Goal: Check status: Check status

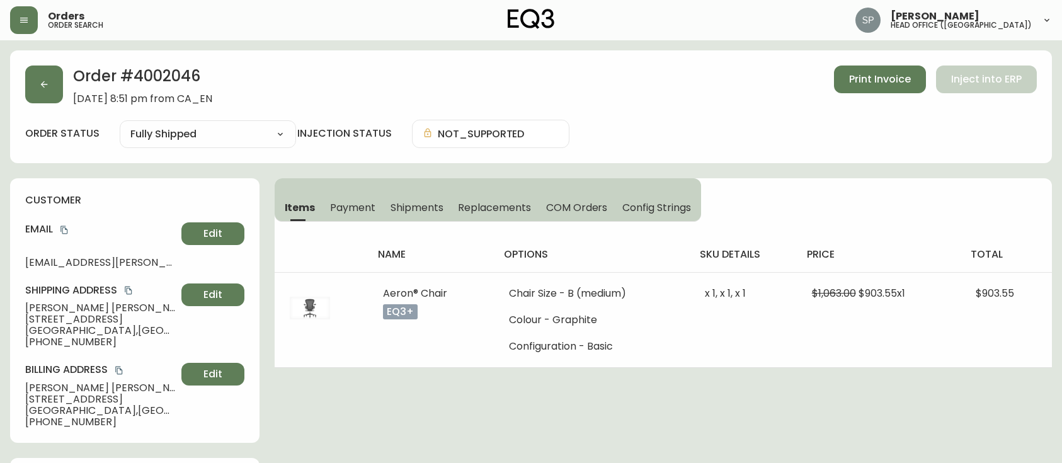
select select "FULLY_SHIPPED"
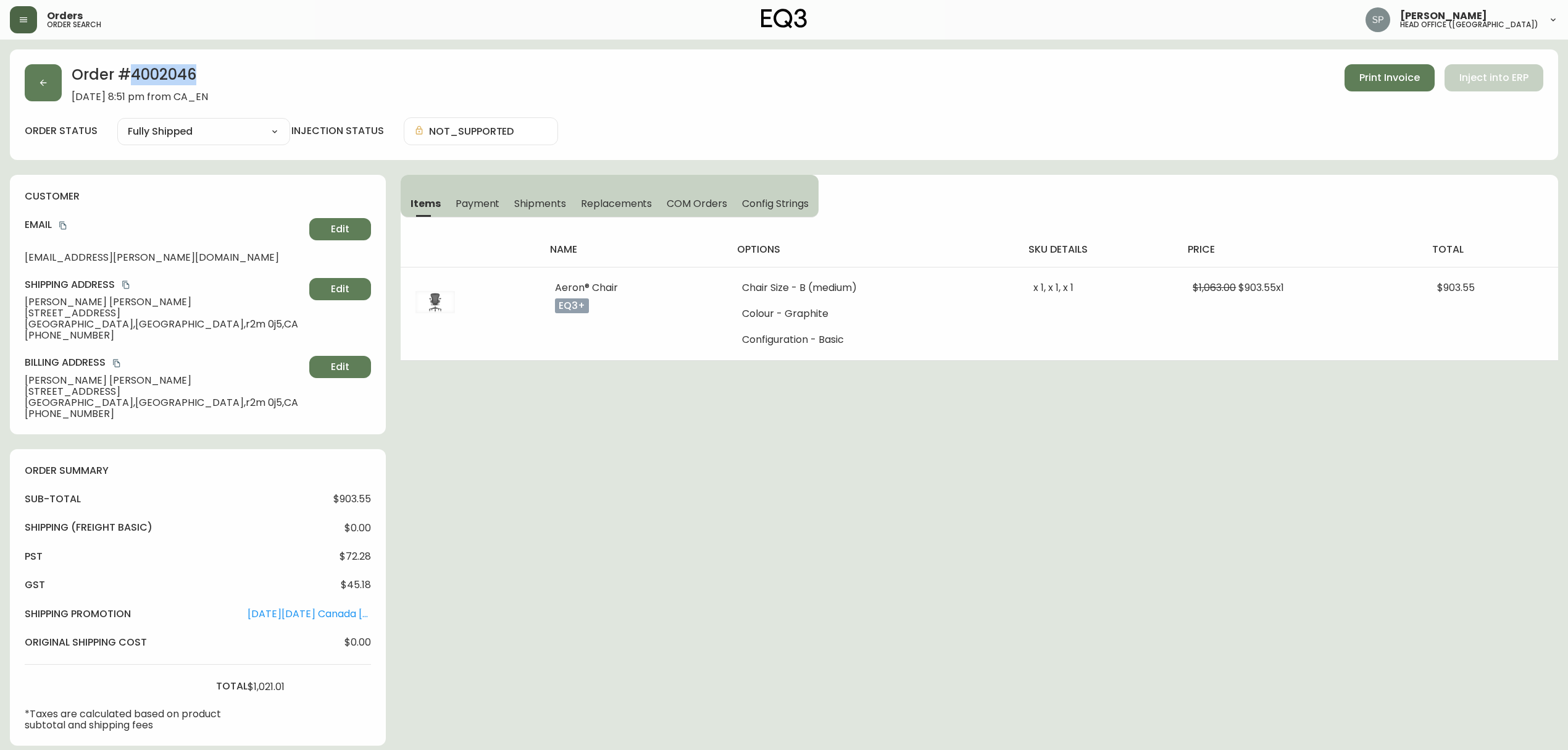
click at [25, 20] on icon "button" at bounding box center [24, 20] width 8 height 5
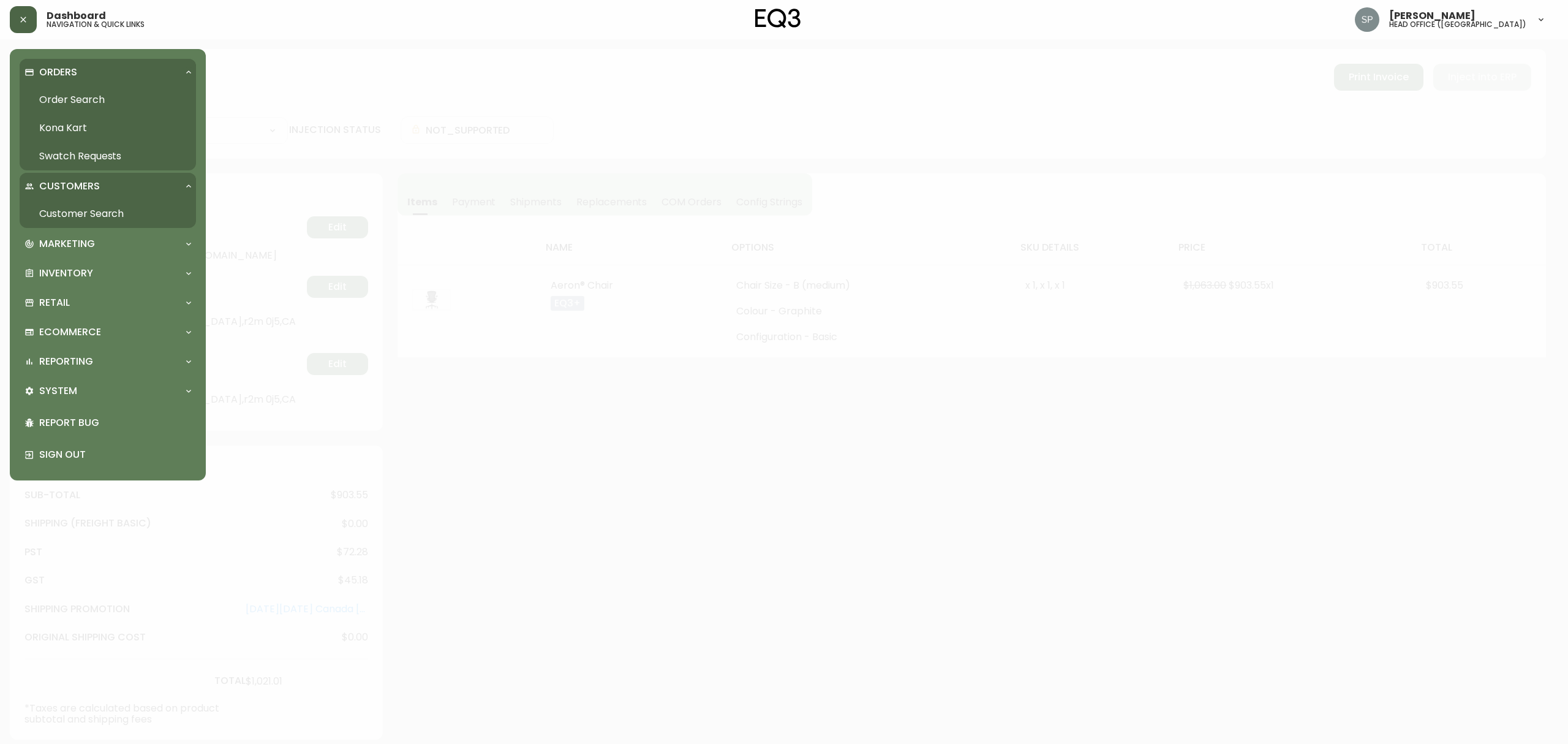
click at [69, 94] on link "Order Search" at bounding box center [107, 99] width 176 height 28
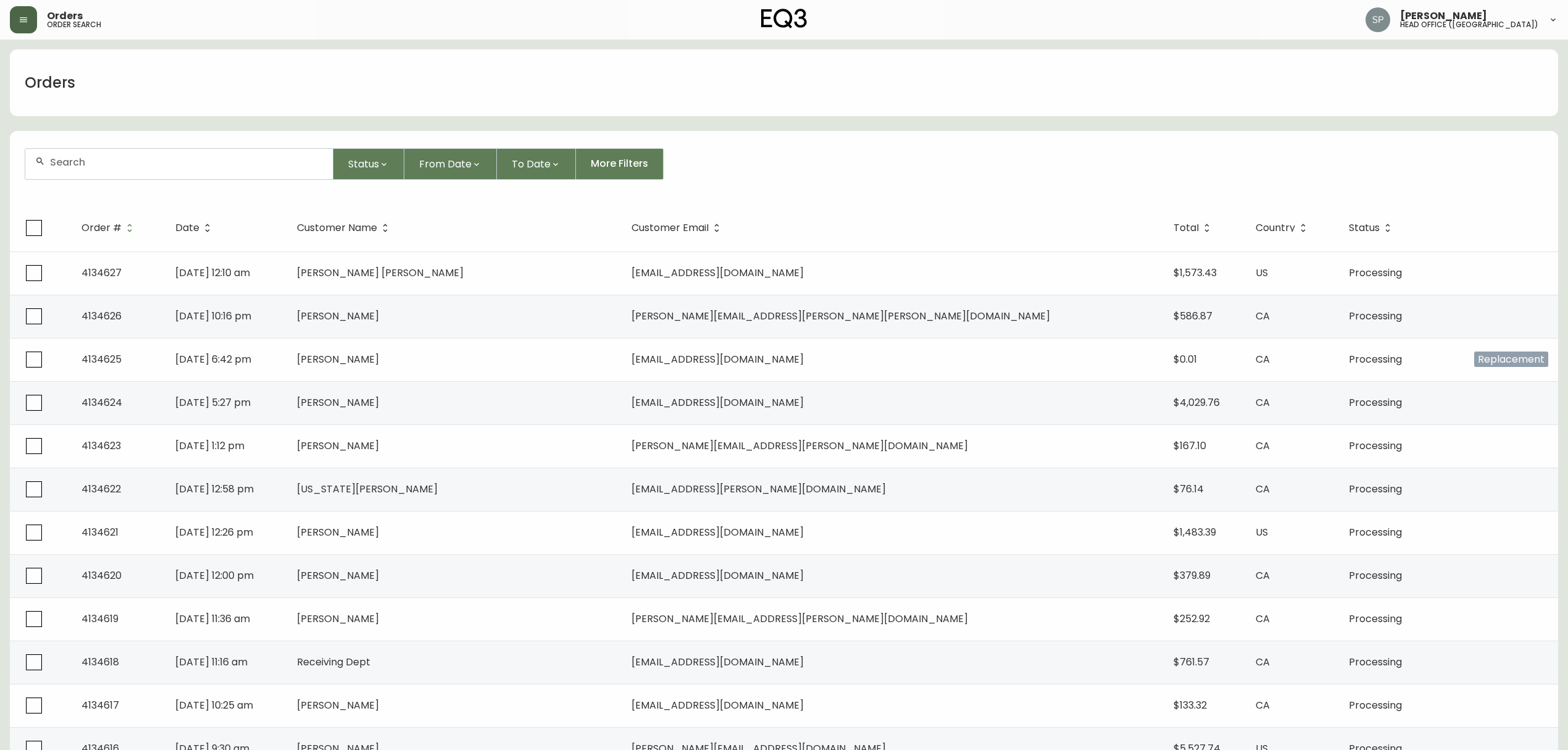
click at [146, 162] on input "text" at bounding box center [186, 162] width 272 height 12
paste input "[PERSON_NAME] [PERSON_NAME]"
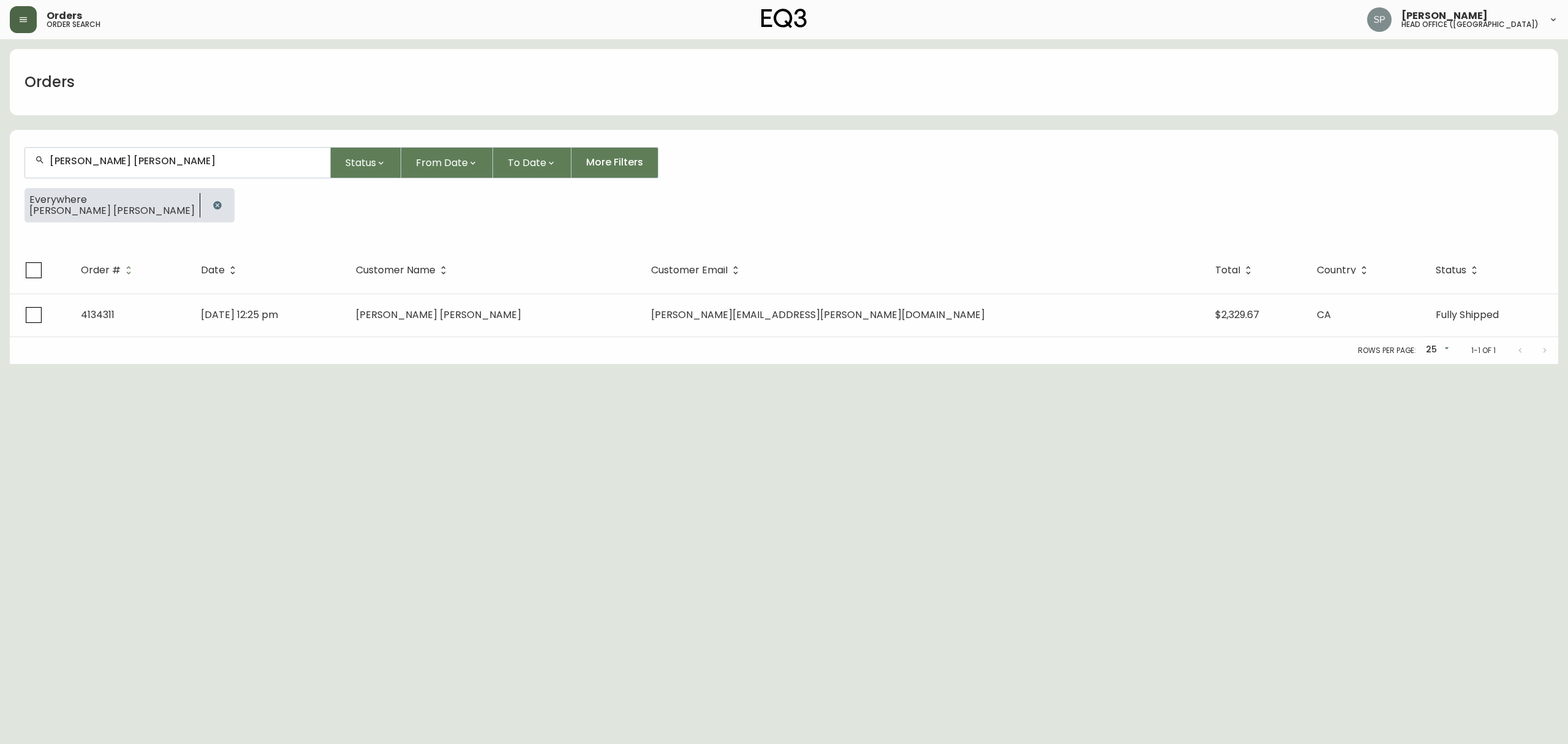
click at [217, 157] on input "[PERSON_NAME] [PERSON_NAME]" at bounding box center [185, 160] width 270 height 12
paste input "[PERSON_NAME]"
type input "[PERSON_NAME]"
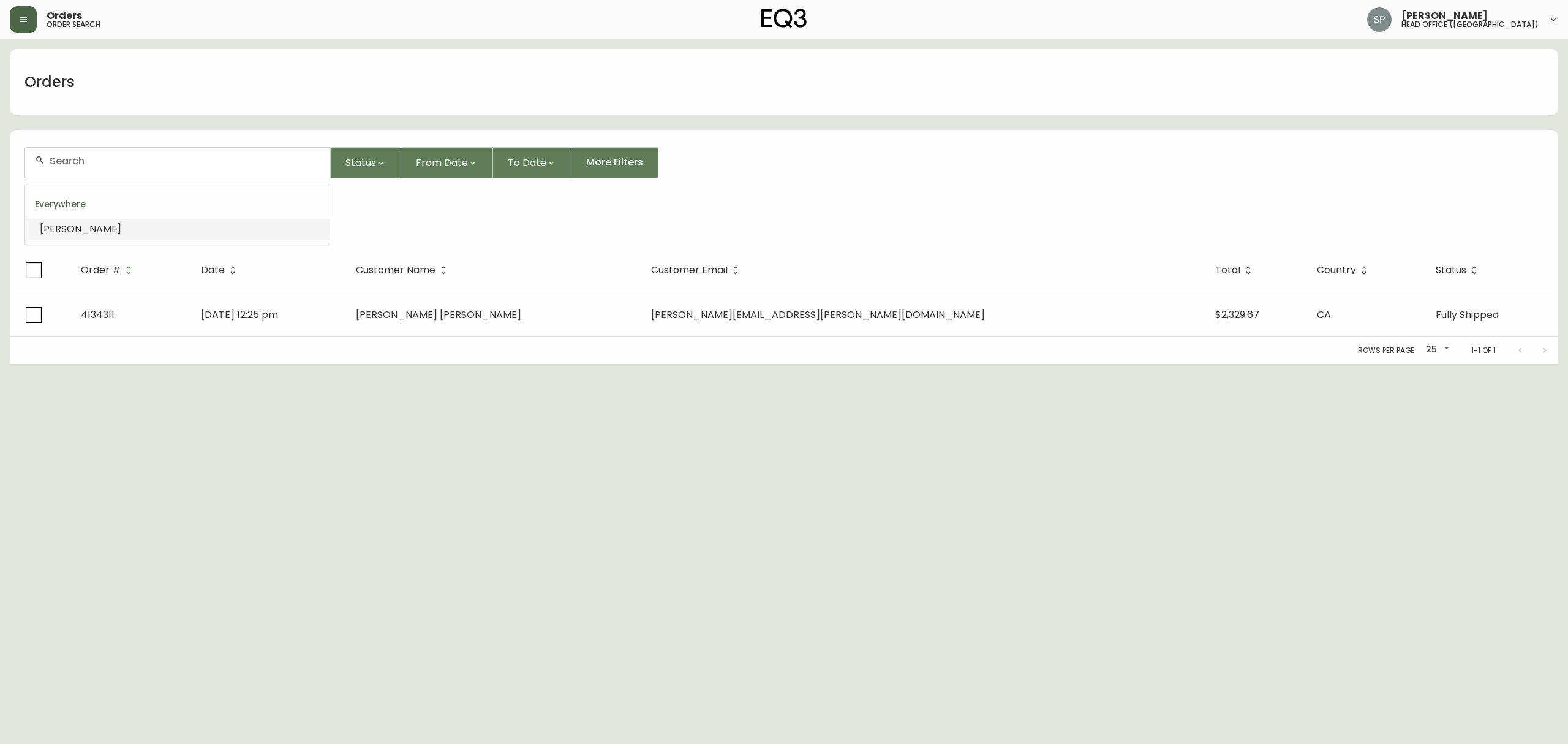
click at [167, 226] on li "[PERSON_NAME]" at bounding box center [177, 229] width 304 height 20
type input "[PERSON_NAME]"
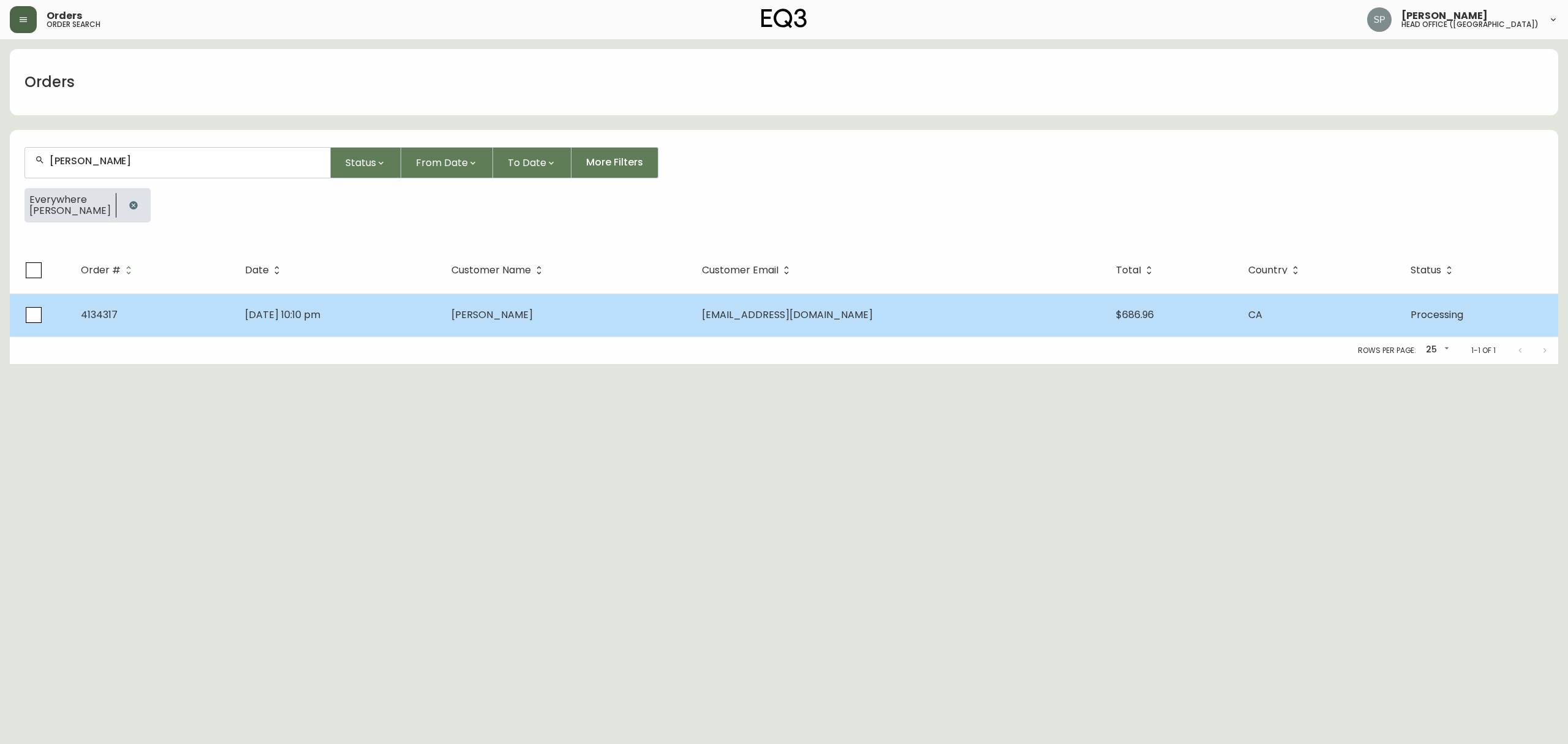
click at [622, 305] on td "[PERSON_NAME]" at bounding box center [567, 315] width 251 height 43
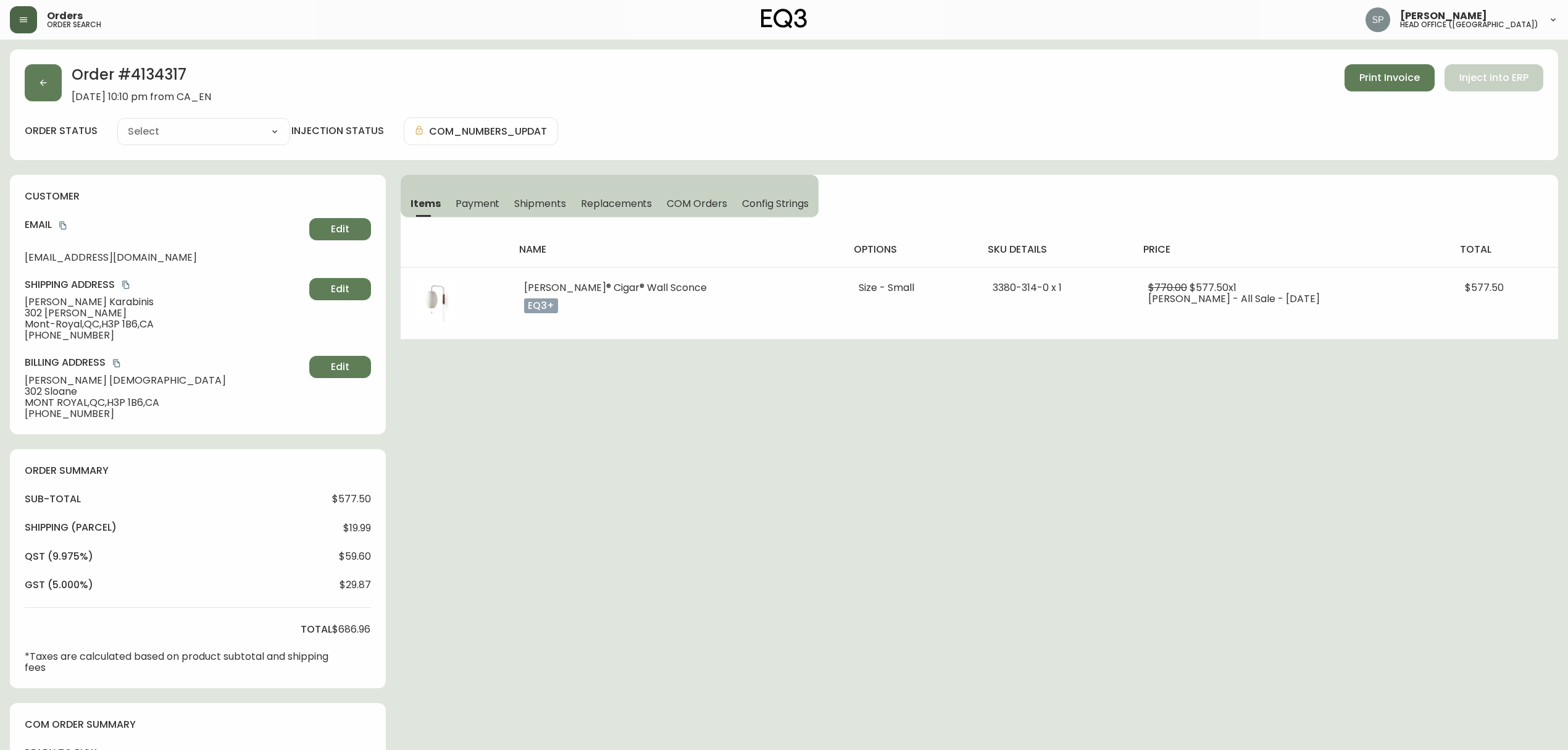
type input "Processing"
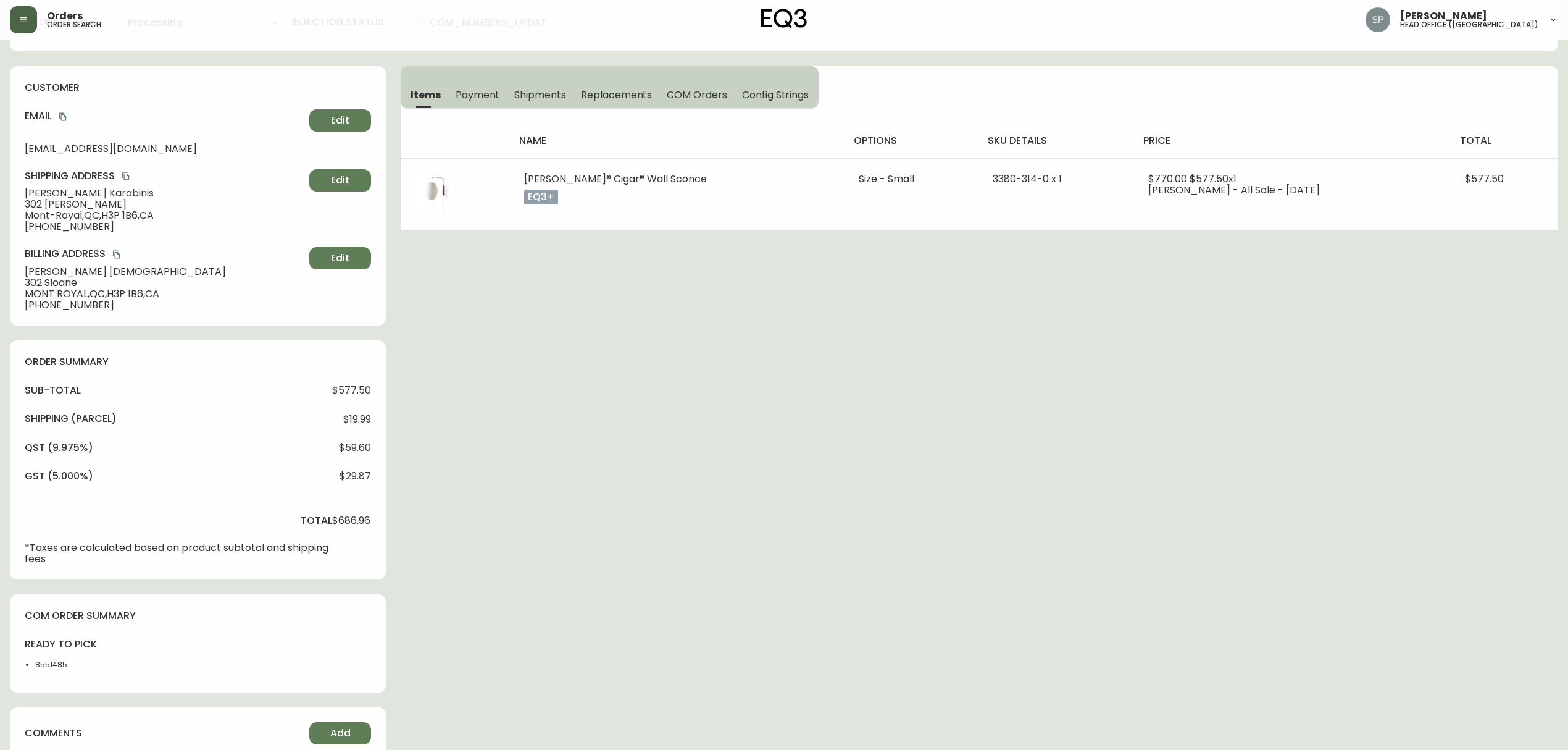
select select "PROCESSING"
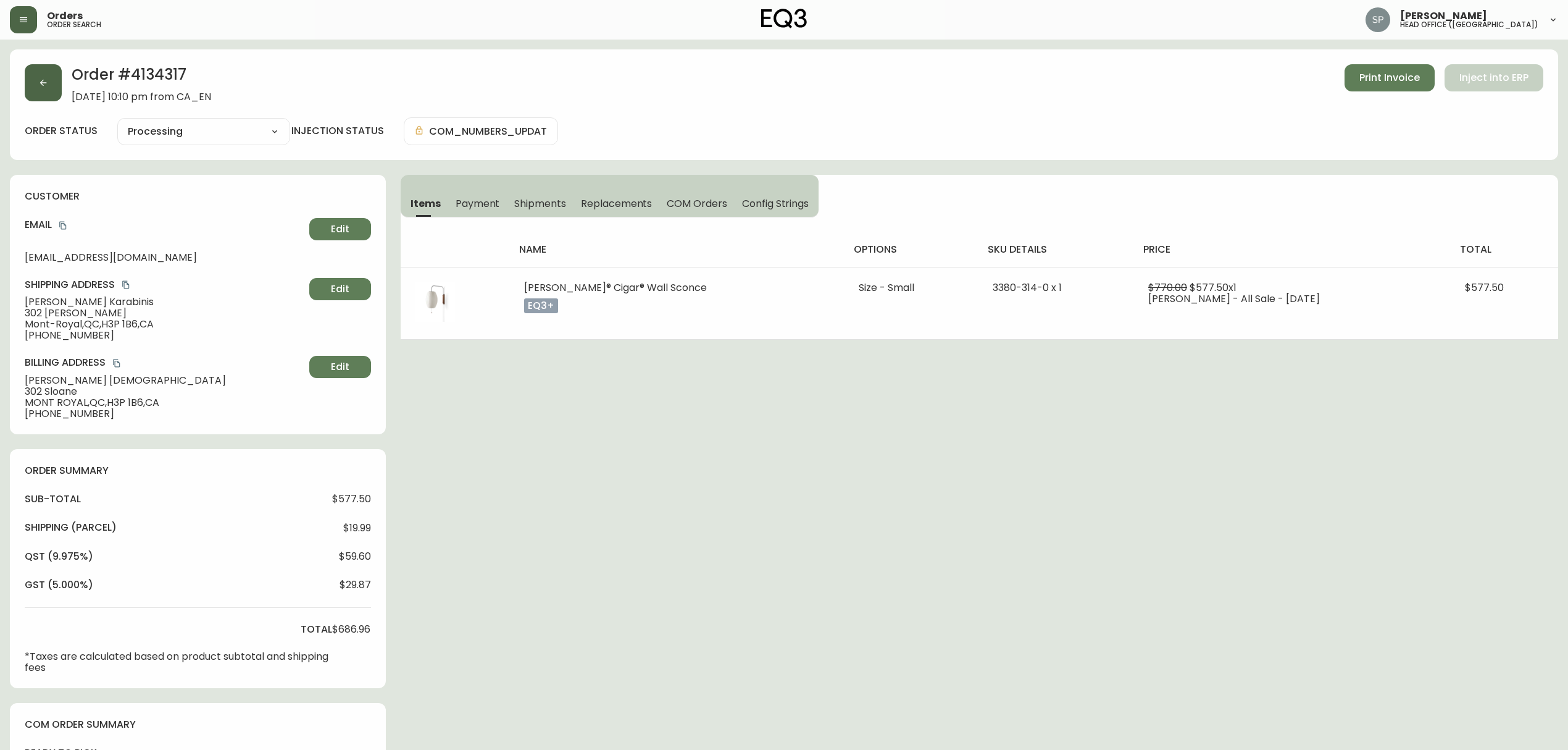
click at [56, 84] on button "button" at bounding box center [43, 83] width 37 height 37
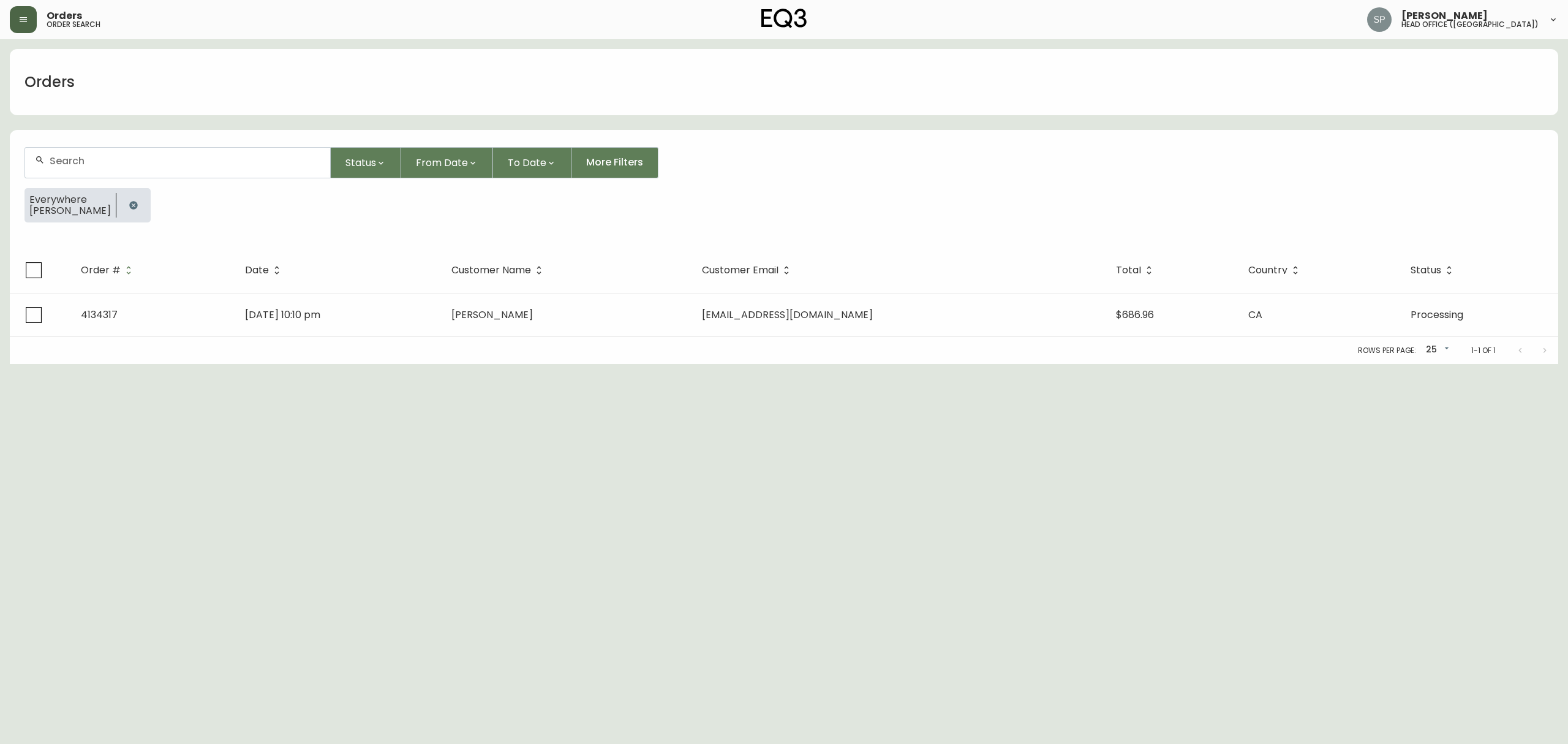
click at [143, 162] on input "text" at bounding box center [185, 160] width 270 height 12
paste input "[PERSON_NAME]"
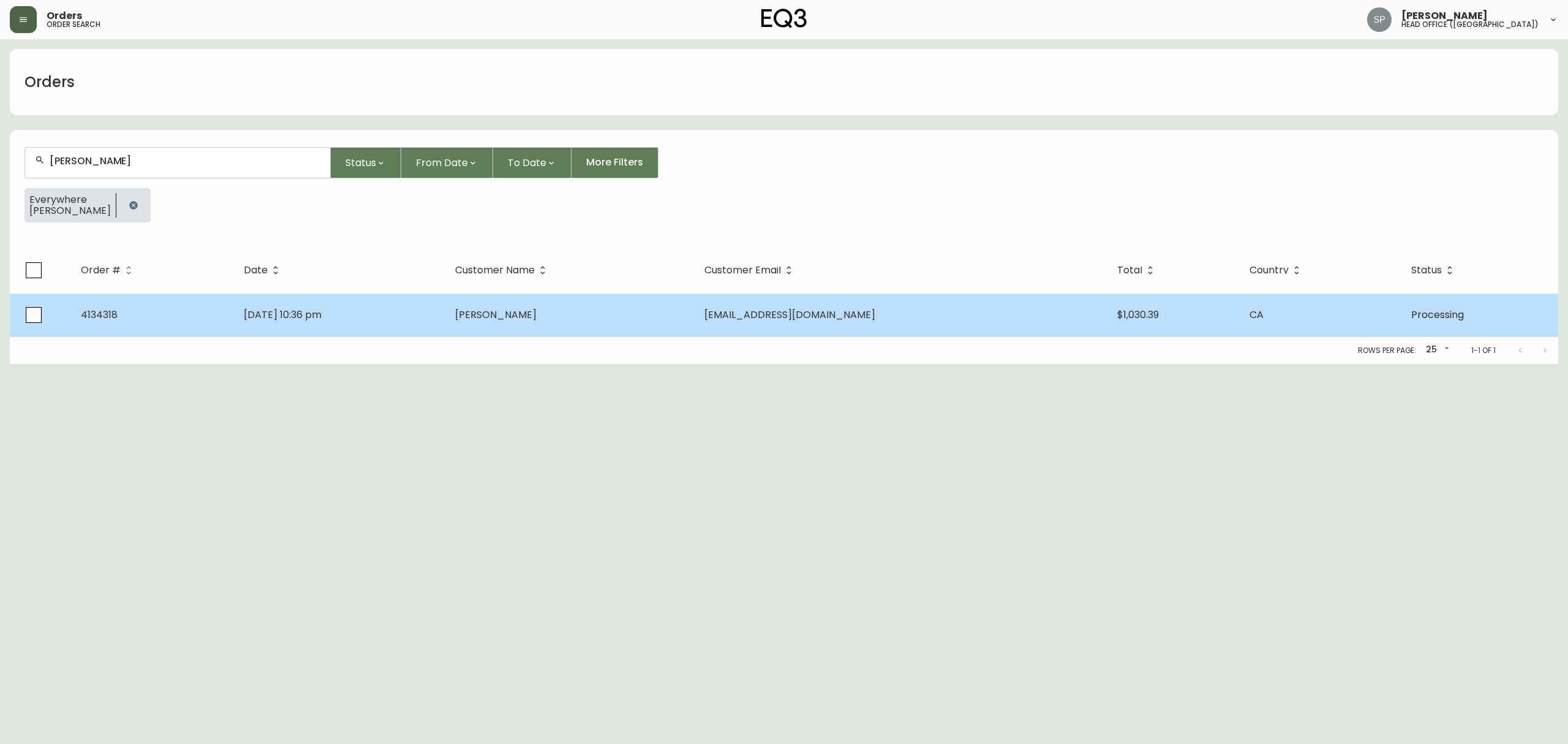
type input "[PERSON_NAME]"
click at [537, 314] on span "[PERSON_NAME]" at bounding box center [496, 314] width 82 height 14
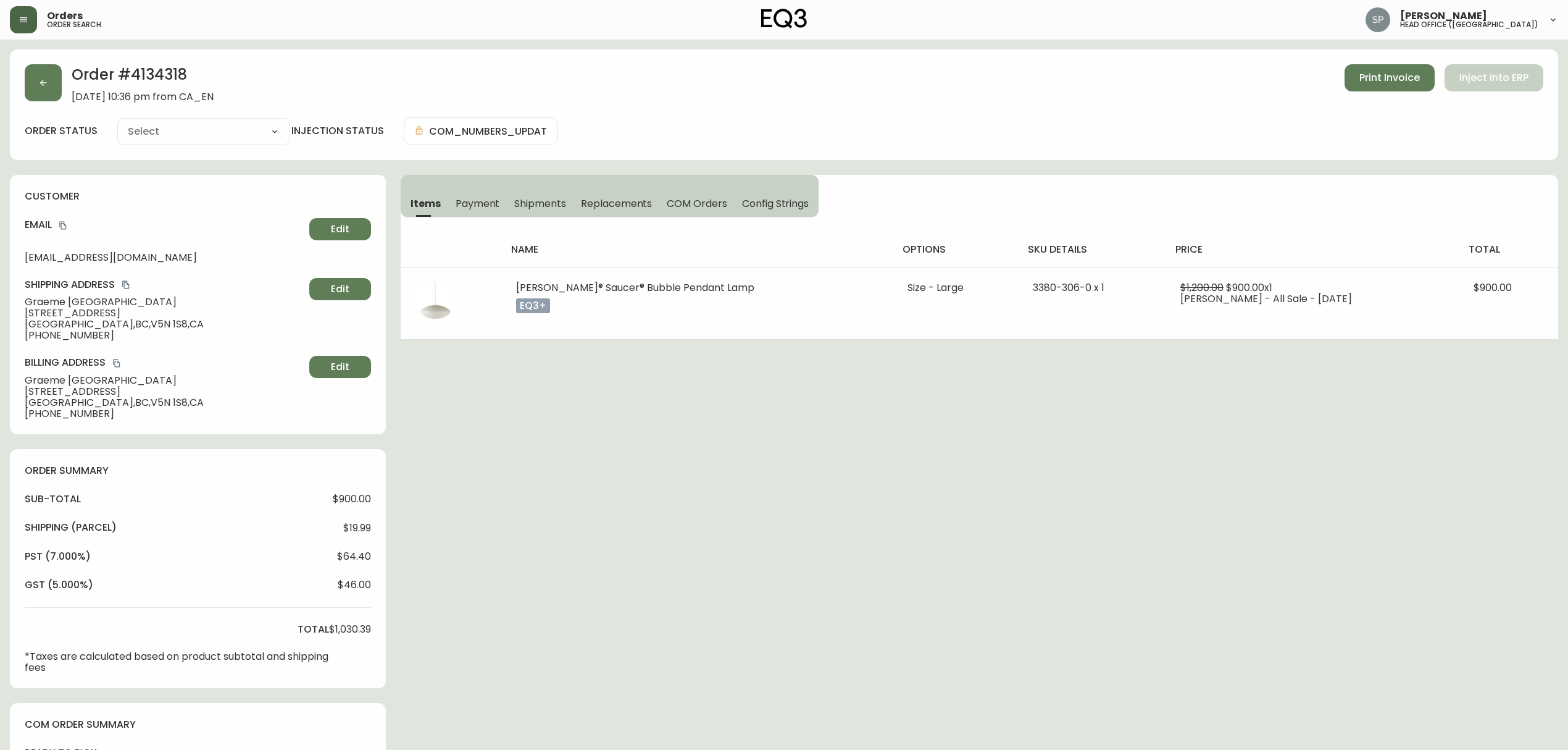
type input "Processing"
select select "PROCESSING"
click at [30, 94] on button "button" at bounding box center [43, 83] width 37 height 37
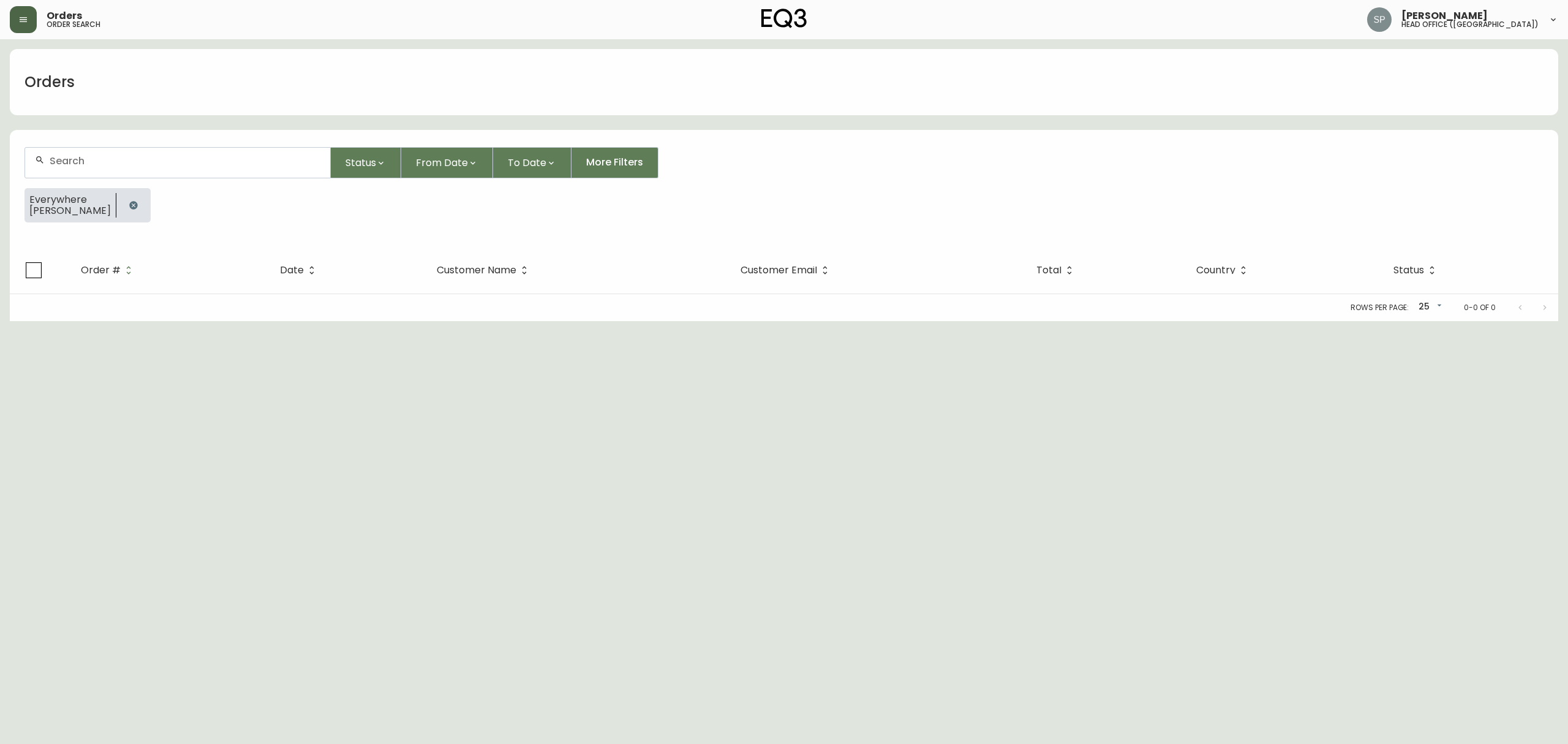
click at [170, 155] on div at bounding box center [178, 162] width 305 height 30
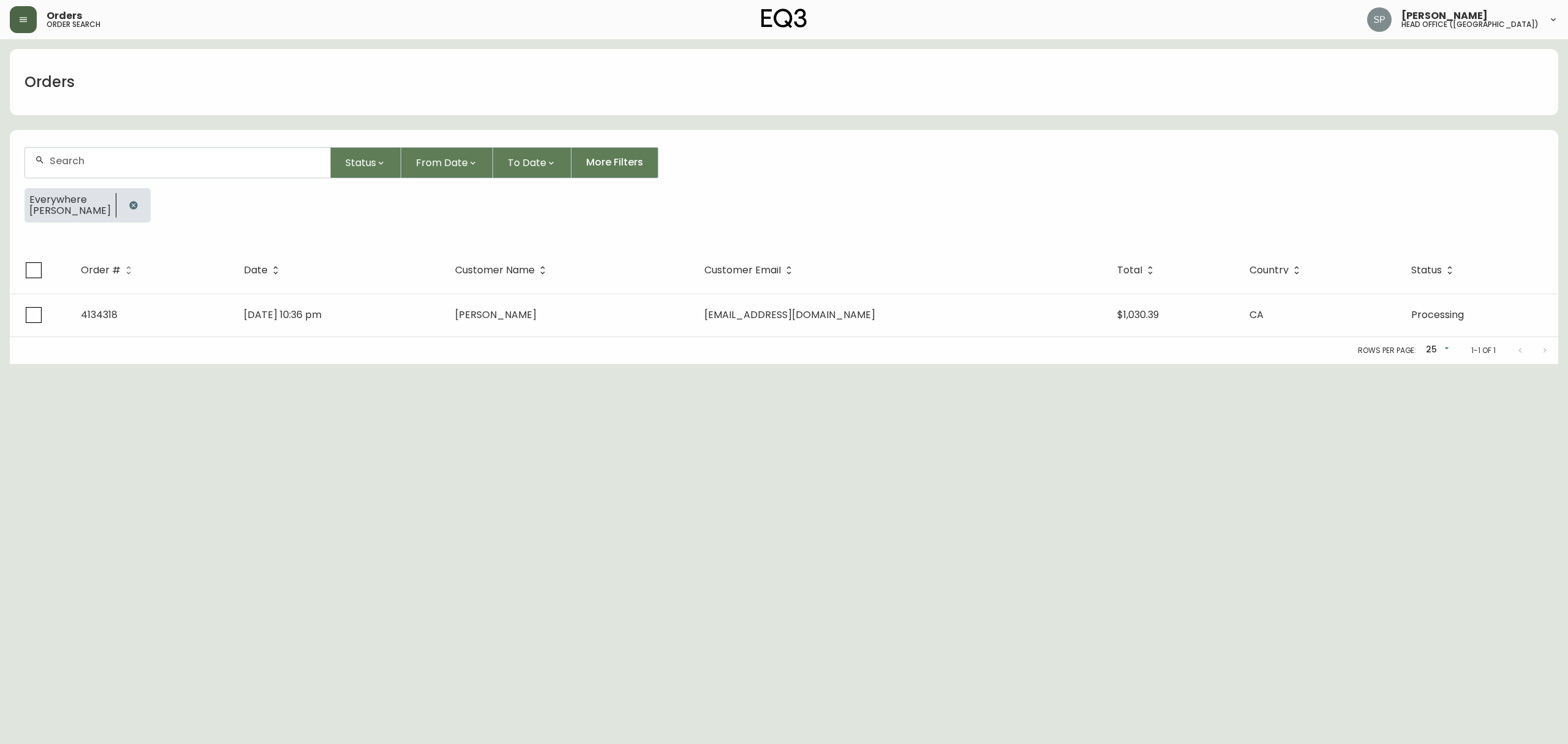
paste input "[PERSON_NAME]"
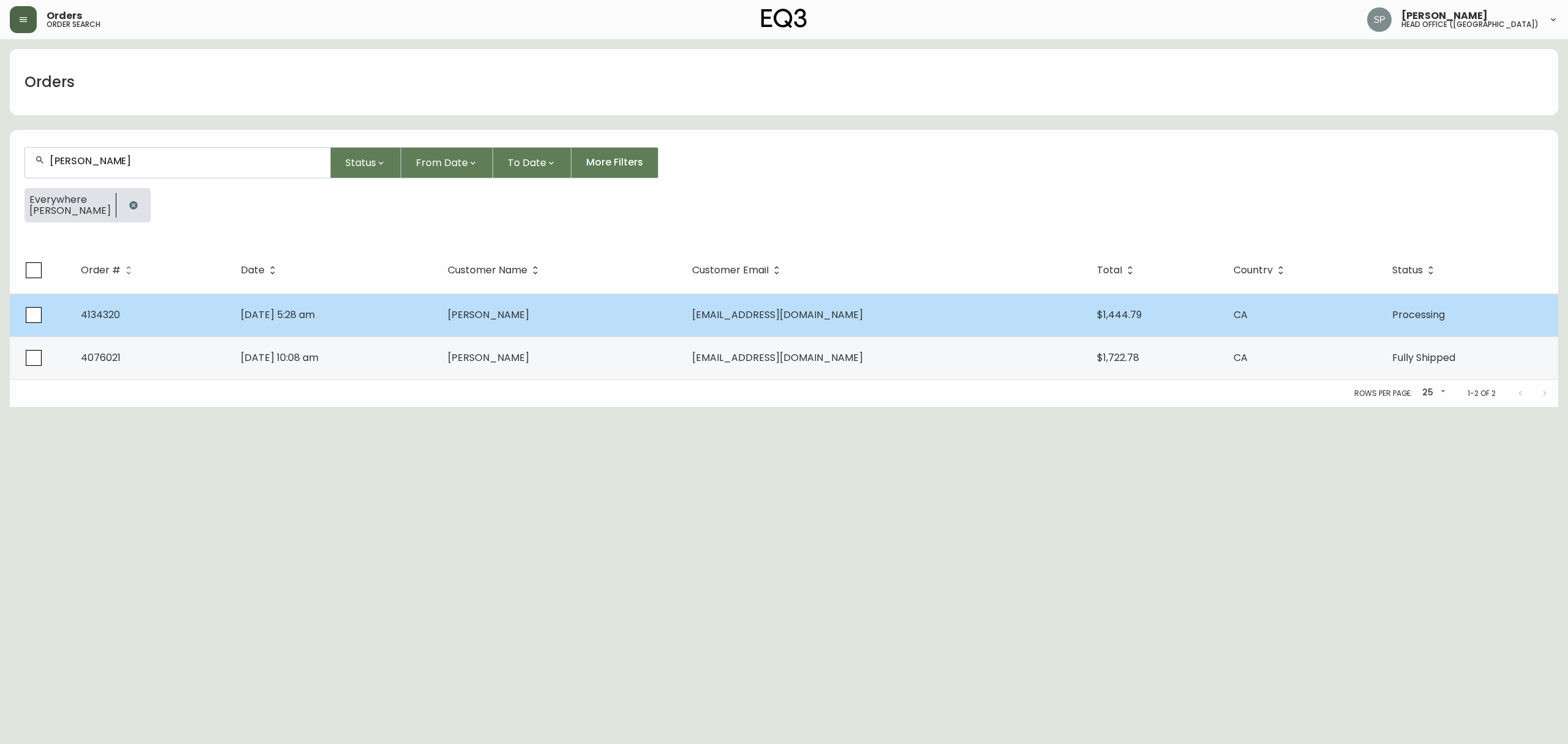
type input "[PERSON_NAME]"
click at [501, 307] on td "[PERSON_NAME]" at bounding box center [559, 315] width 244 height 43
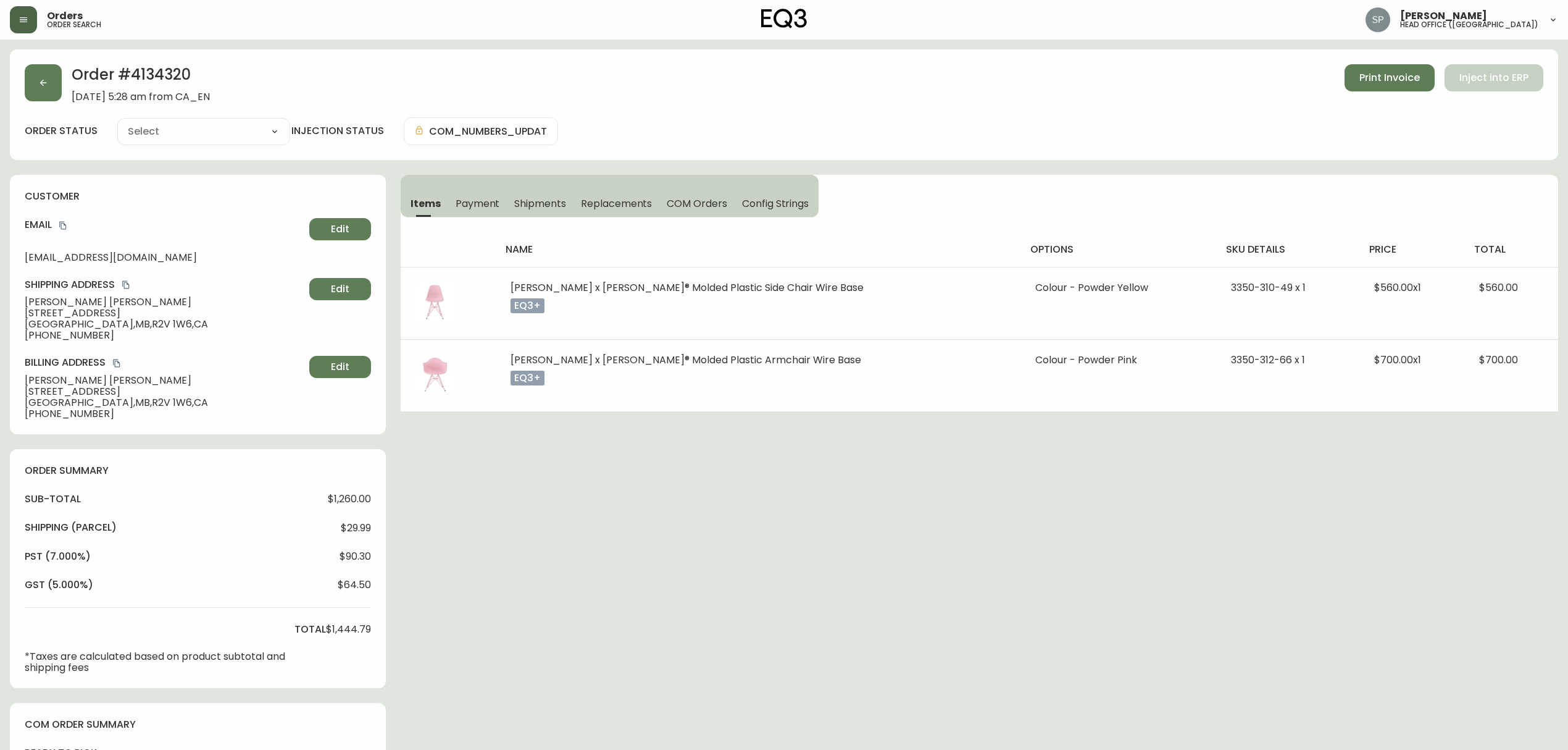
type input "Processing"
select select "PROCESSING"
